Goal: Transaction & Acquisition: Purchase product/service

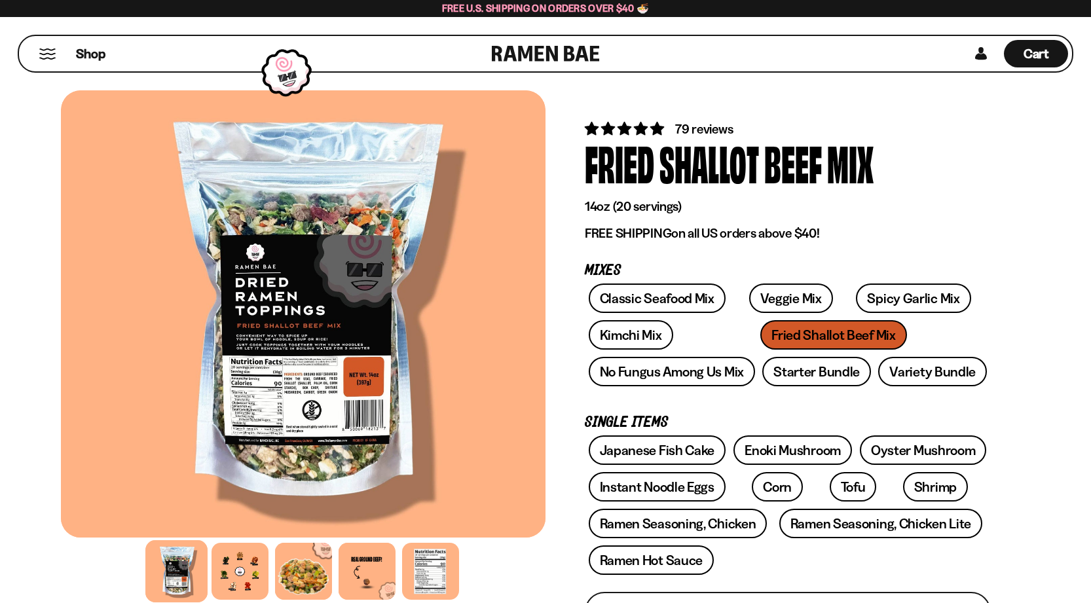
scroll to position [215, 0]
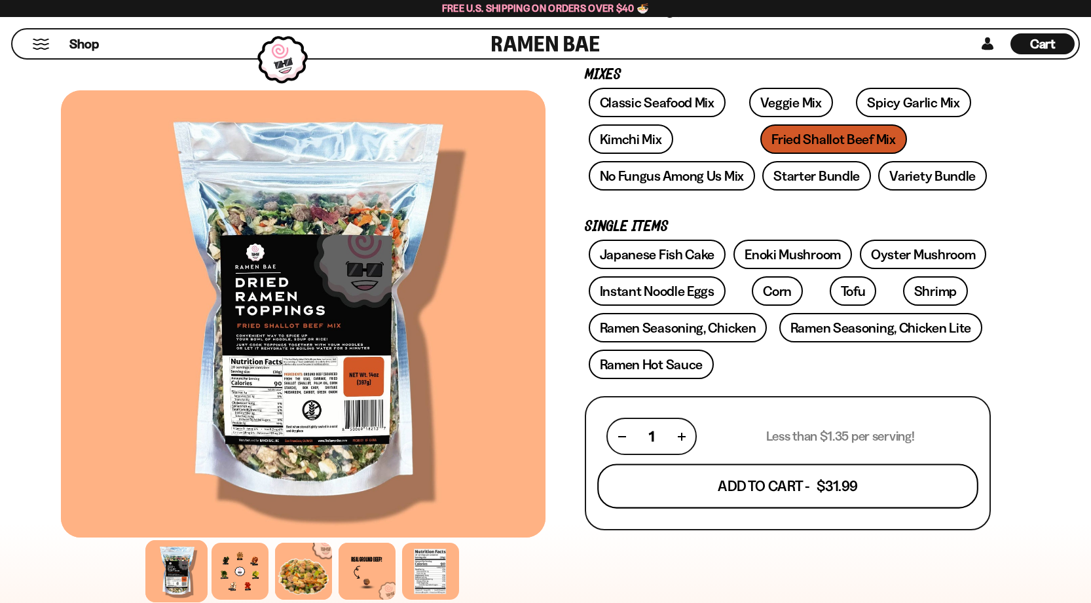
click at [822, 488] on button "Add To Cart - $31.99" at bounding box center [787, 486] width 381 height 45
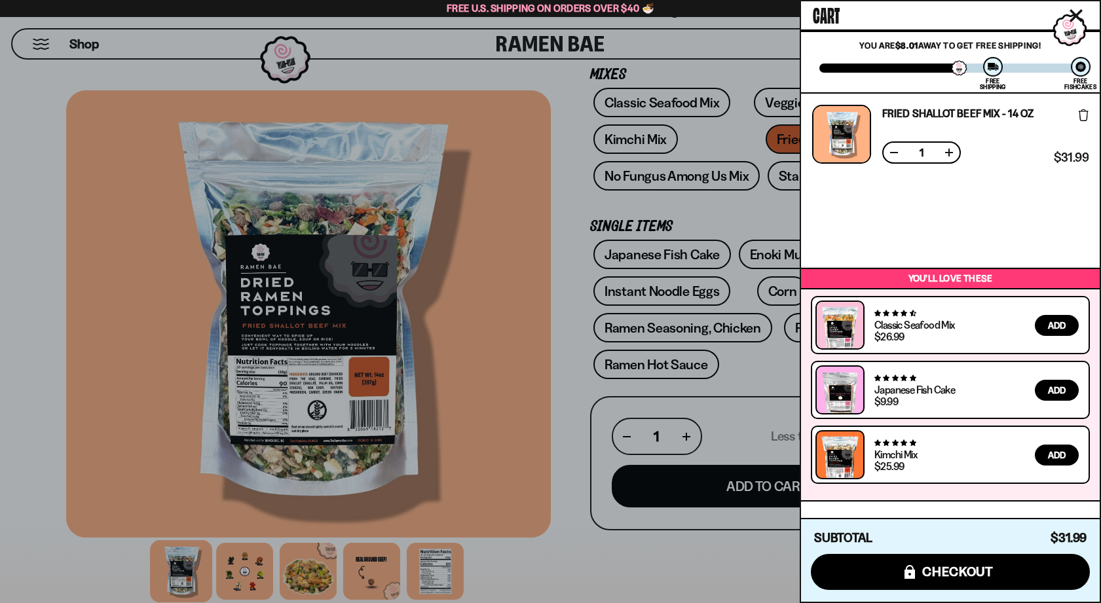
click at [1072, 13] on icon "Close cart" at bounding box center [1076, 15] width 13 height 13
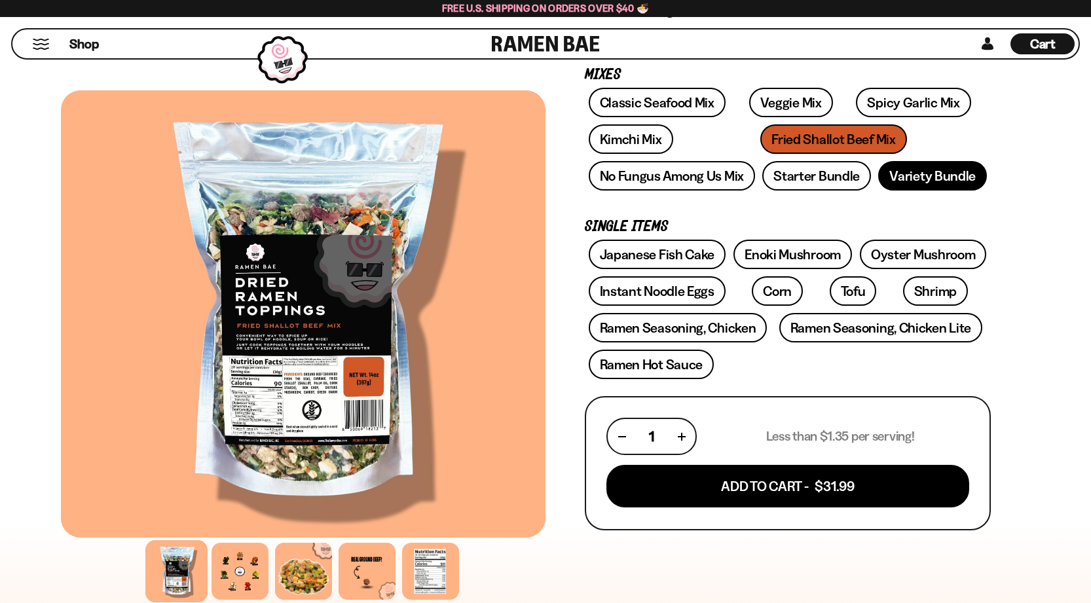
click at [936, 174] on link "Variety Bundle" at bounding box center [933, 175] width 109 height 29
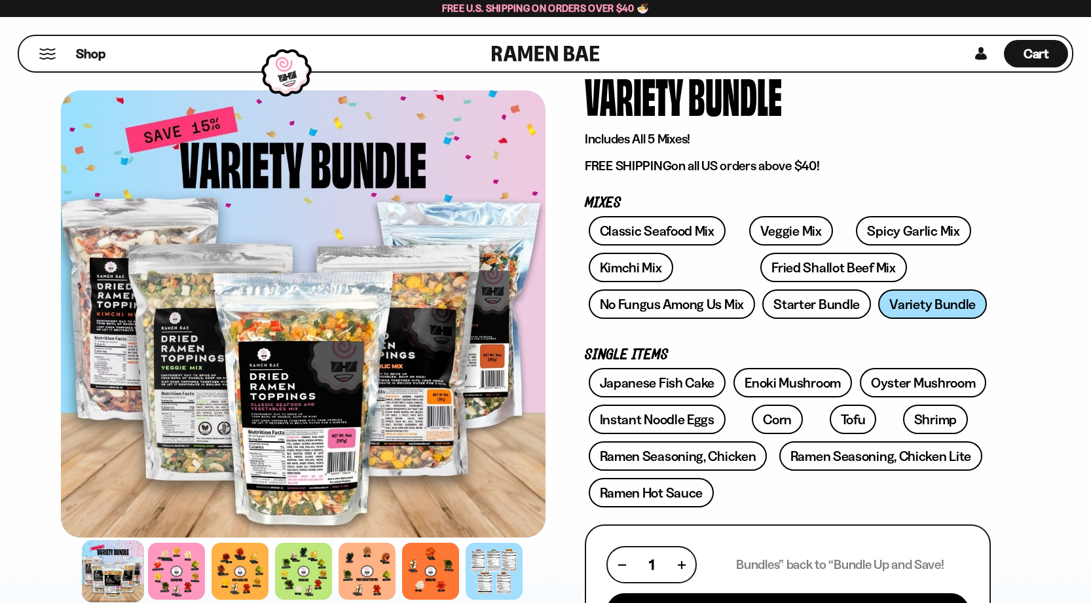
scroll to position [73, 0]
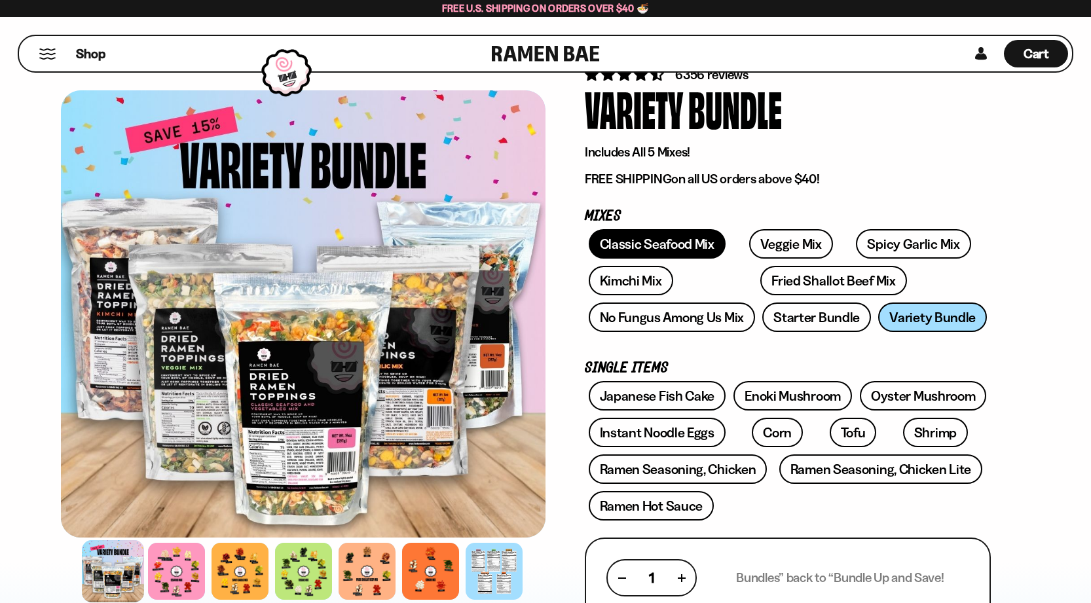
click at [635, 250] on link "Classic Seafood Mix" at bounding box center [657, 243] width 137 height 29
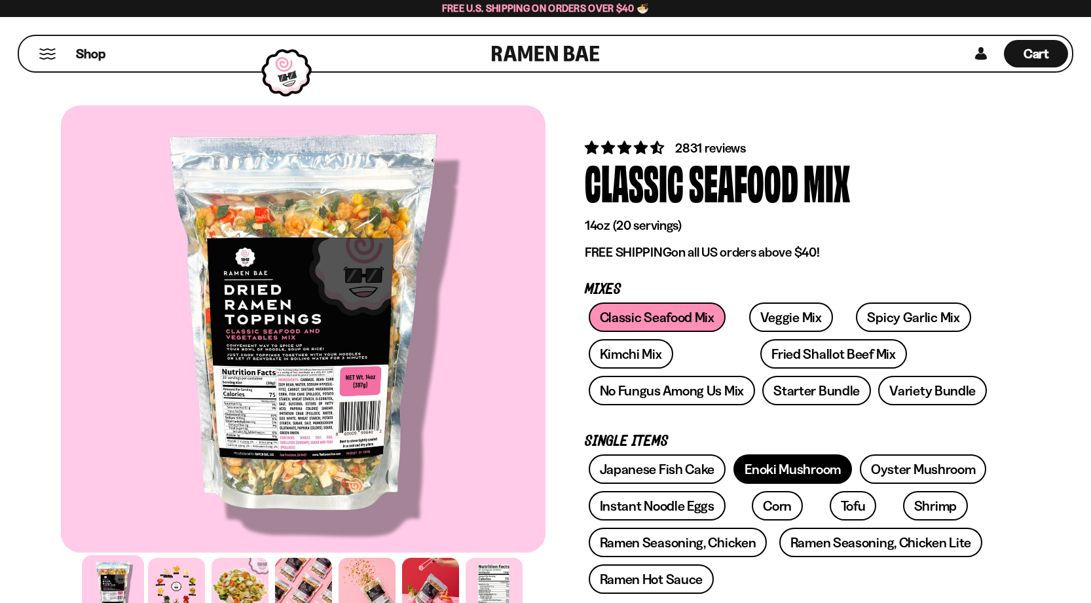
click at [810, 468] on link "Enoki Mushroom" at bounding box center [793, 469] width 119 height 29
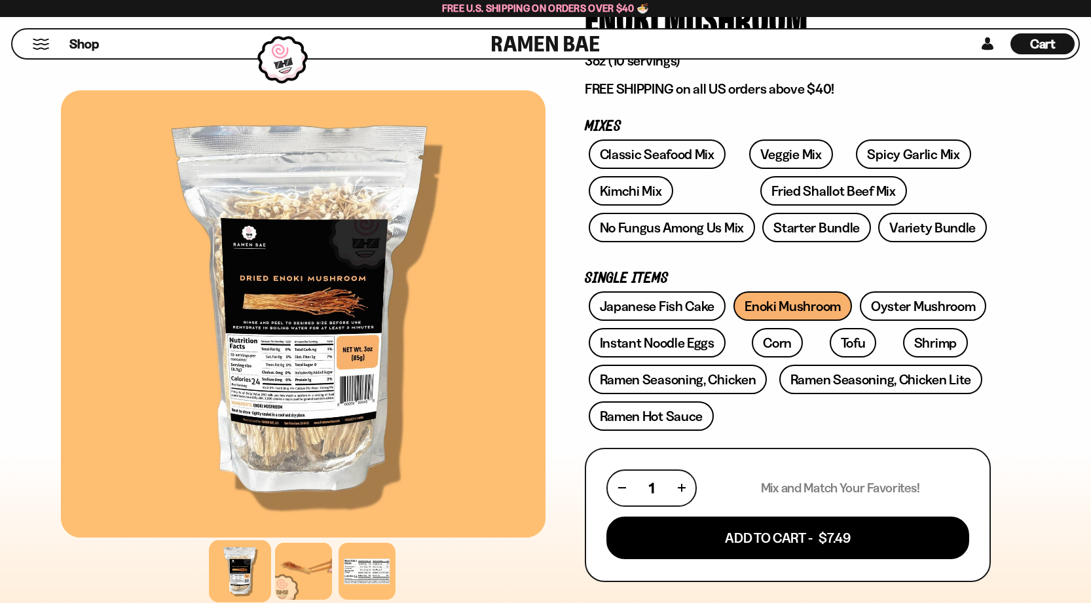
scroll to position [193, 0]
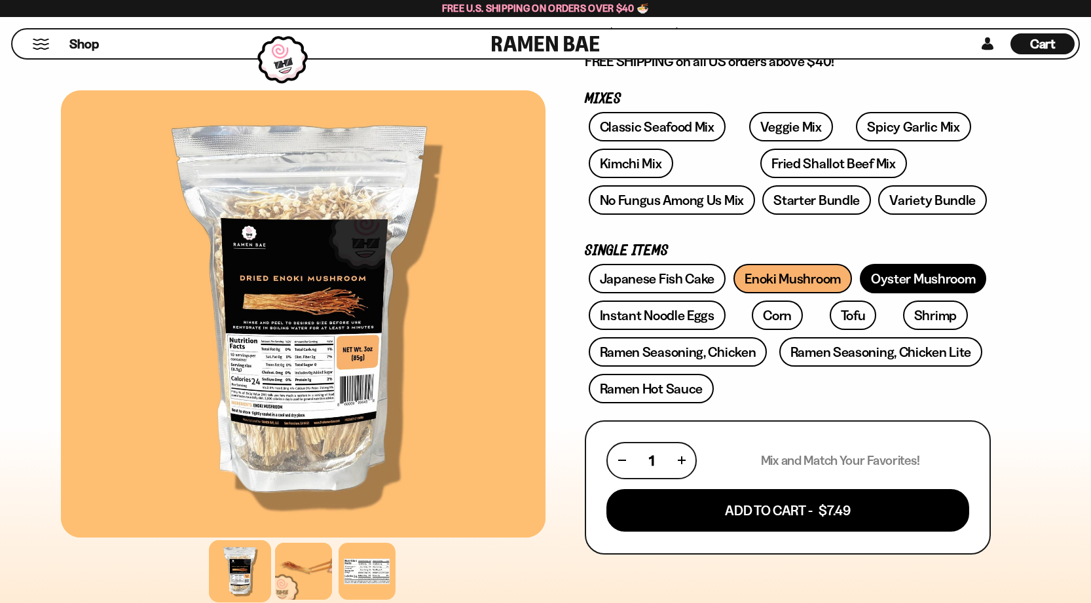
click at [887, 286] on link "Oyster Mushroom" at bounding box center [923, 278] width 127 height 29
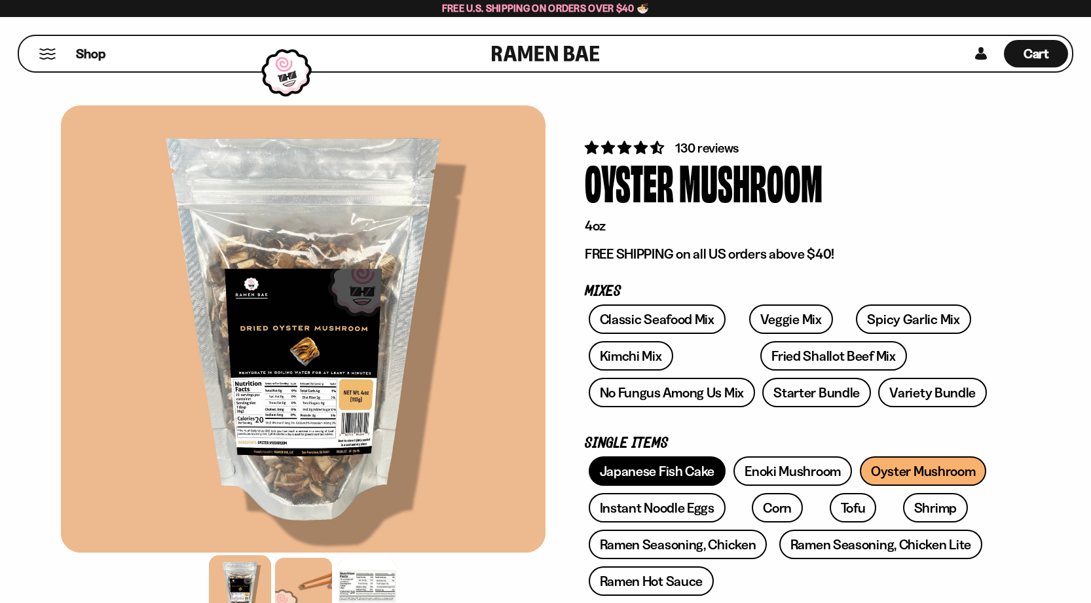
click at [673, 476] on link "Japanese Fish Cake" at bounding box center [658, 471] width 138 height 29
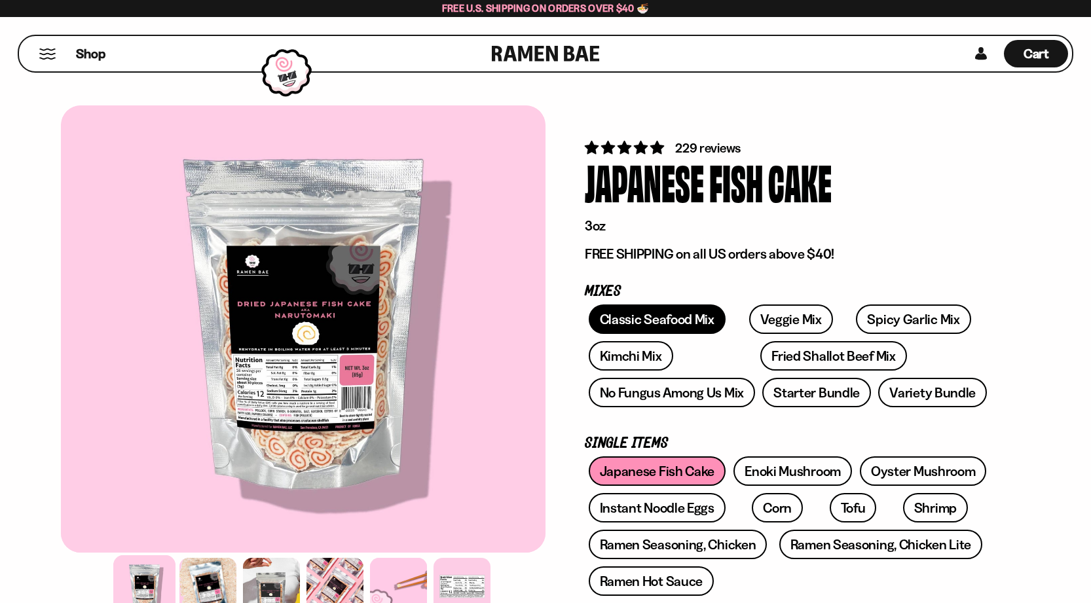
click at [667, 314] on link "Classic Seafood Mix" at bounding box center [657, 319] width 137 height 29
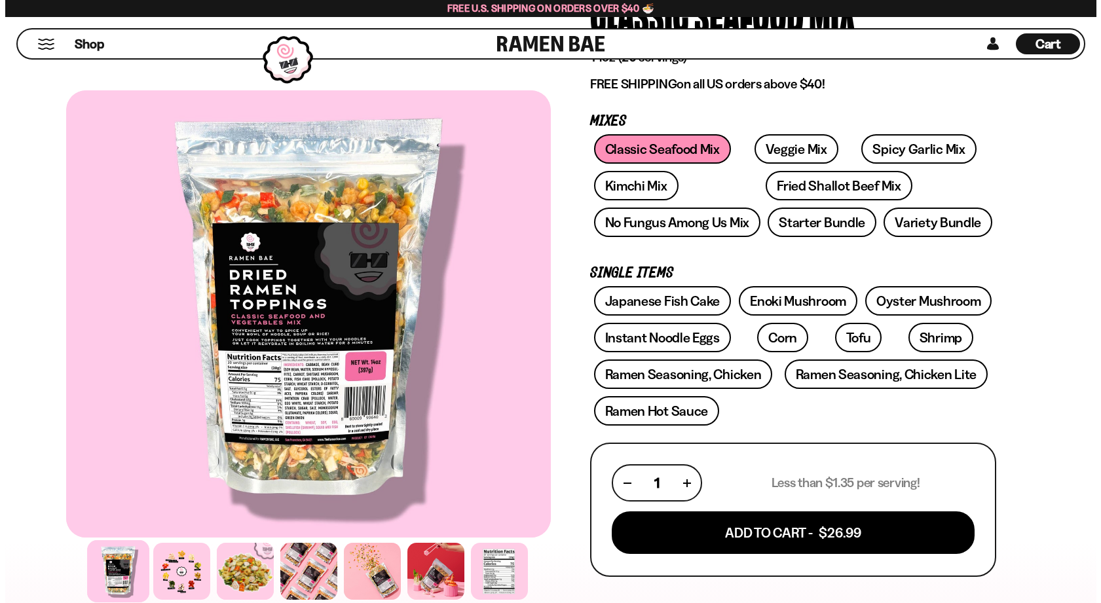
scroll to position [254, 0]
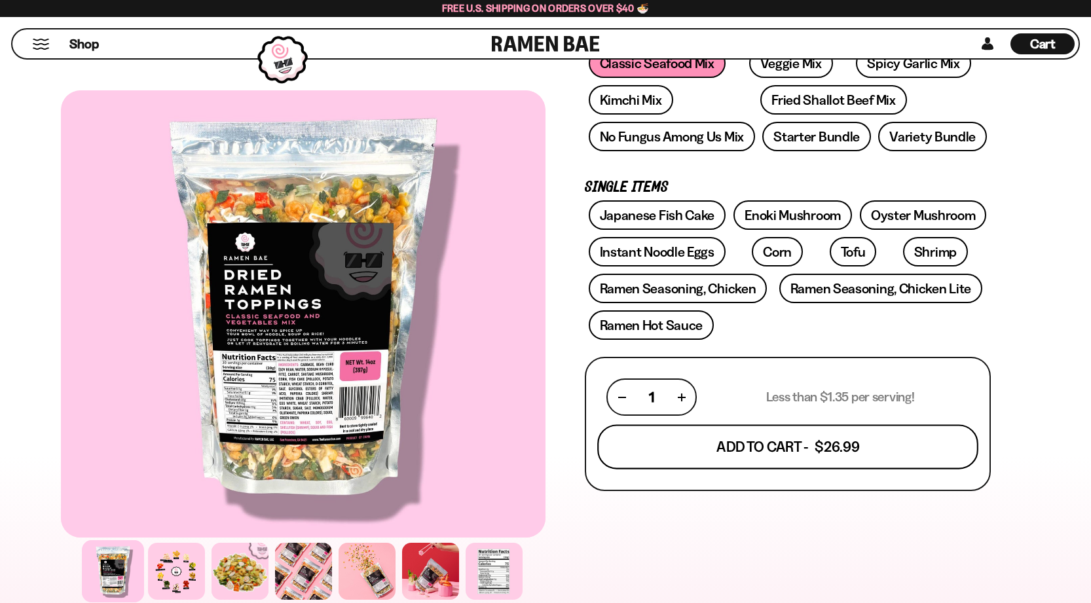
click at [803, 458] on button "Add To Cart - $26.99" at bounding box center [787, 447] width 381 height 45
